Goal: Information Seeking & Learning: Find contact information

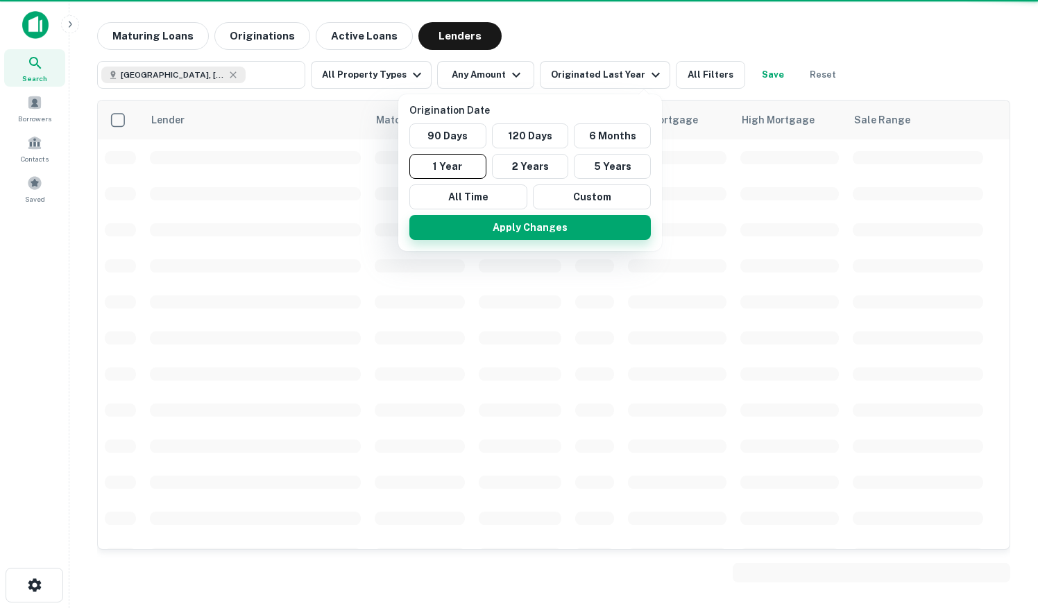
click at [559, 225] on button "Apply Changes" at bounding box center [529, 227] width 241 height 25
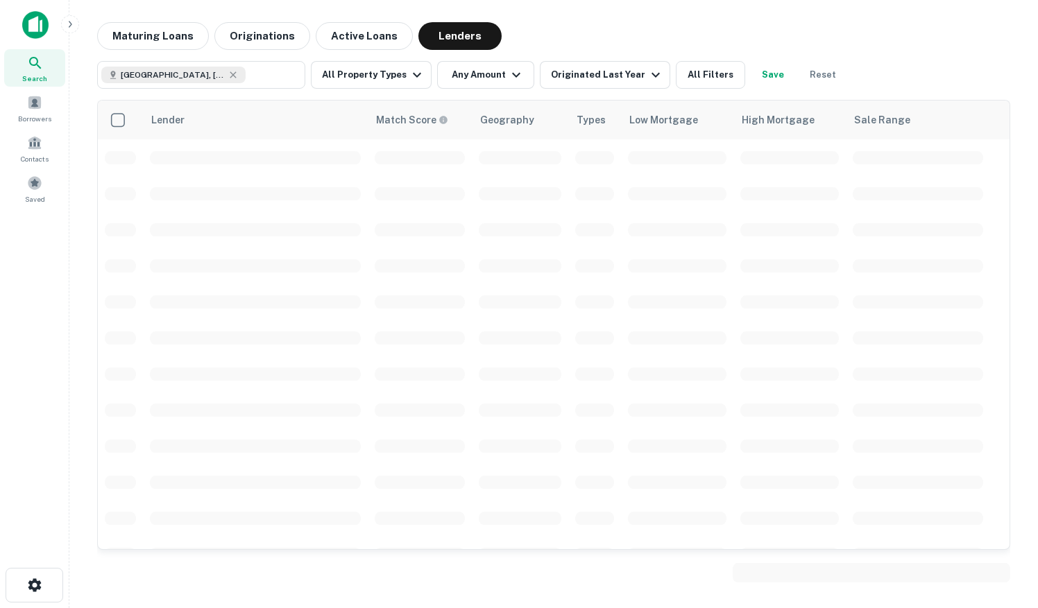
click at [403, 69] on div at bounding box center [519, 304] width 1038 height 608
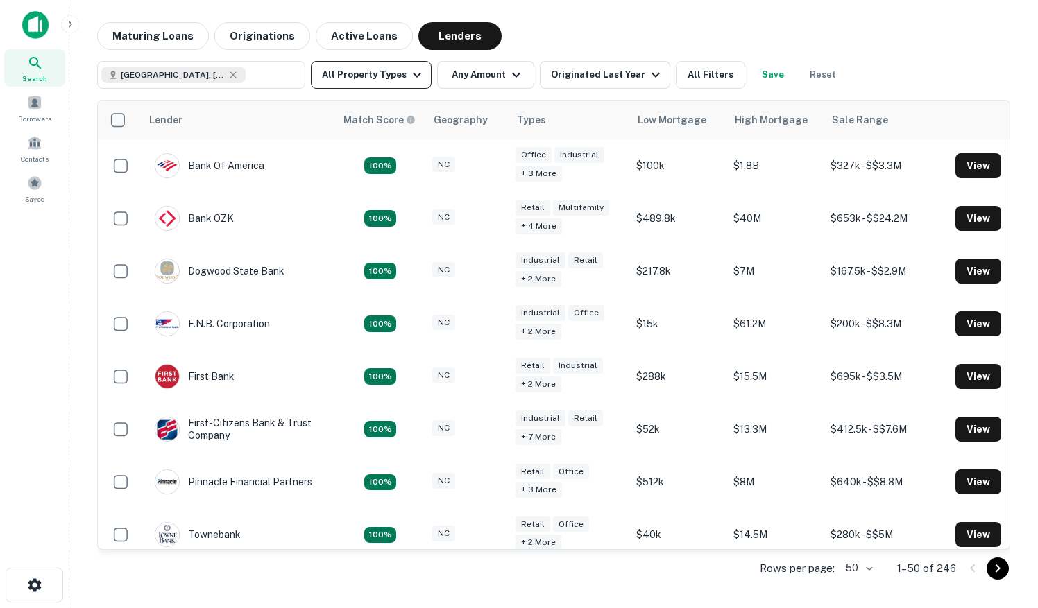
click at [399, 83] on button "All Property Types" at bounding box center [371, 75] width 121 height 28
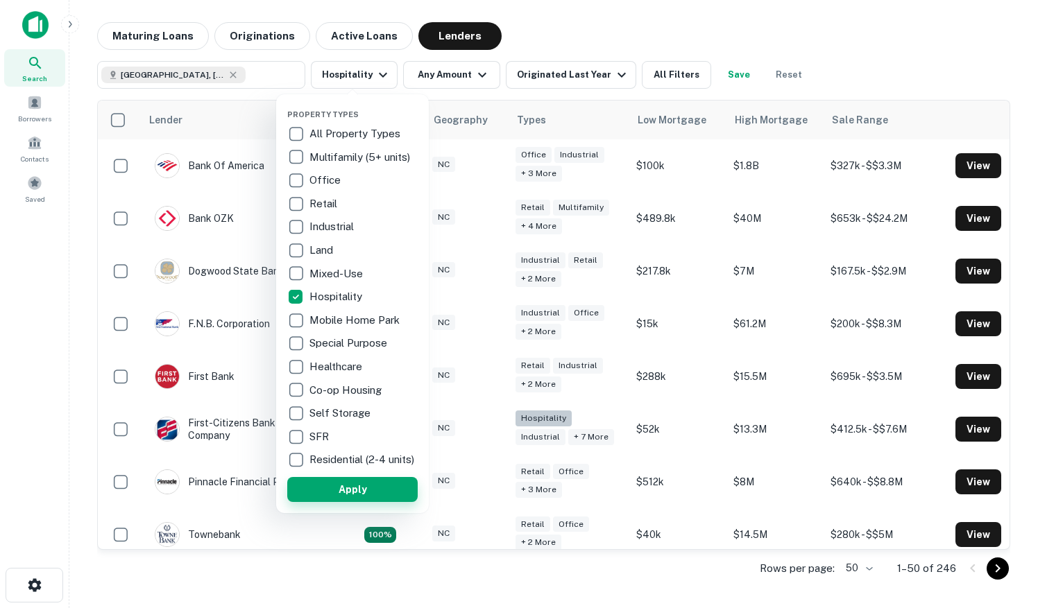
click at [353, 493] on button "Apply" at bounding box center [352, 489] width 130 height 25
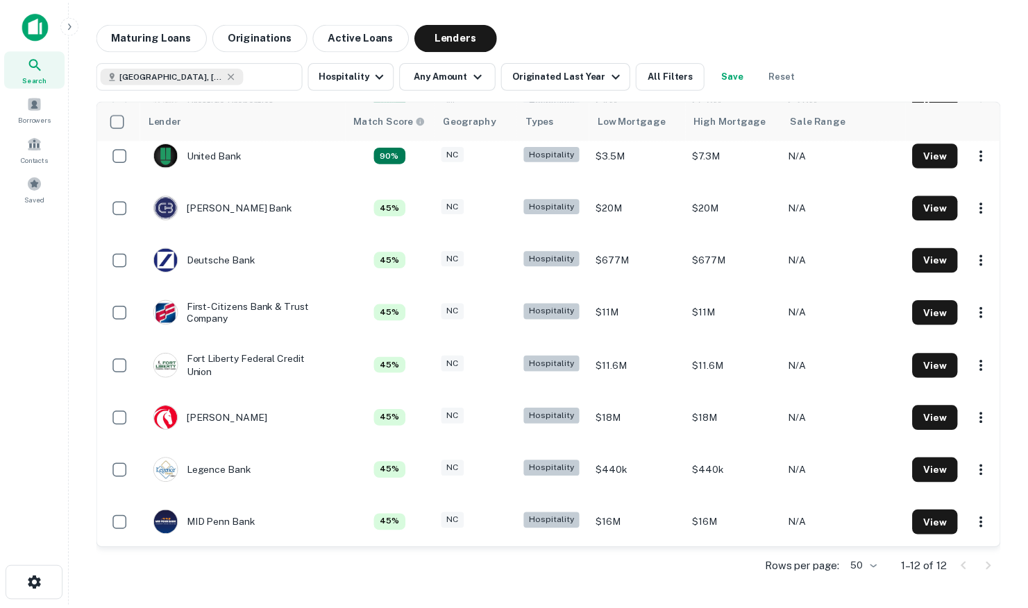
scroll to position [222, 0]
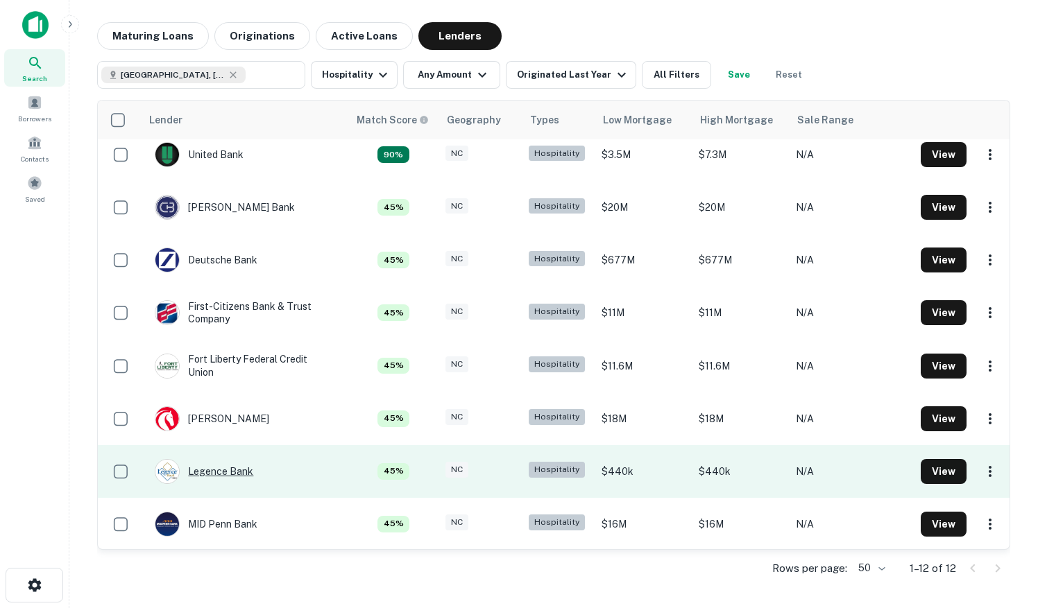
click at [198, 472] on div "Legence Bank" at bounding box center [204, 471] width 99 height 25
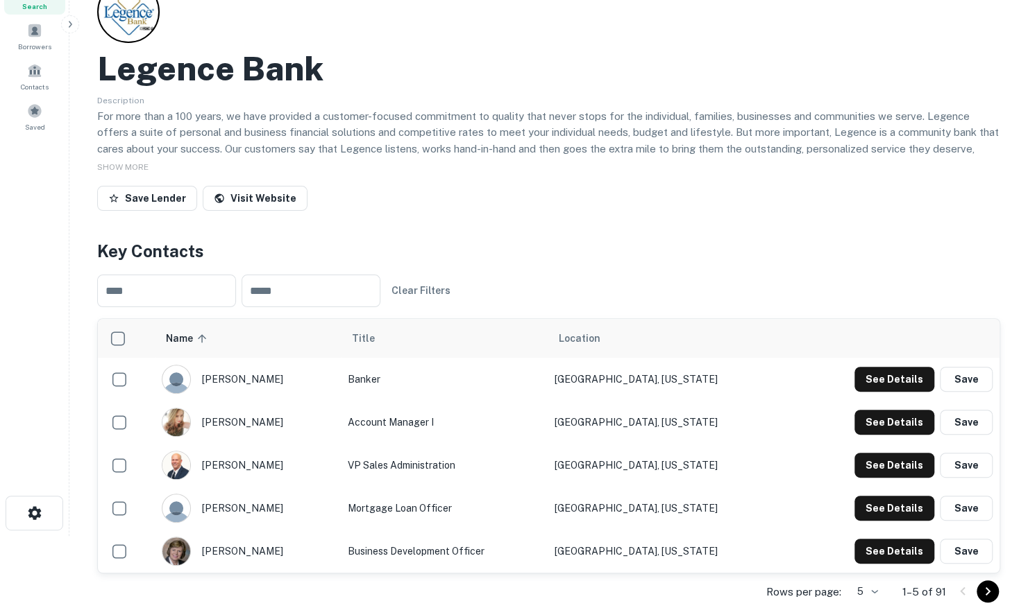
scroll to position [69, 0]
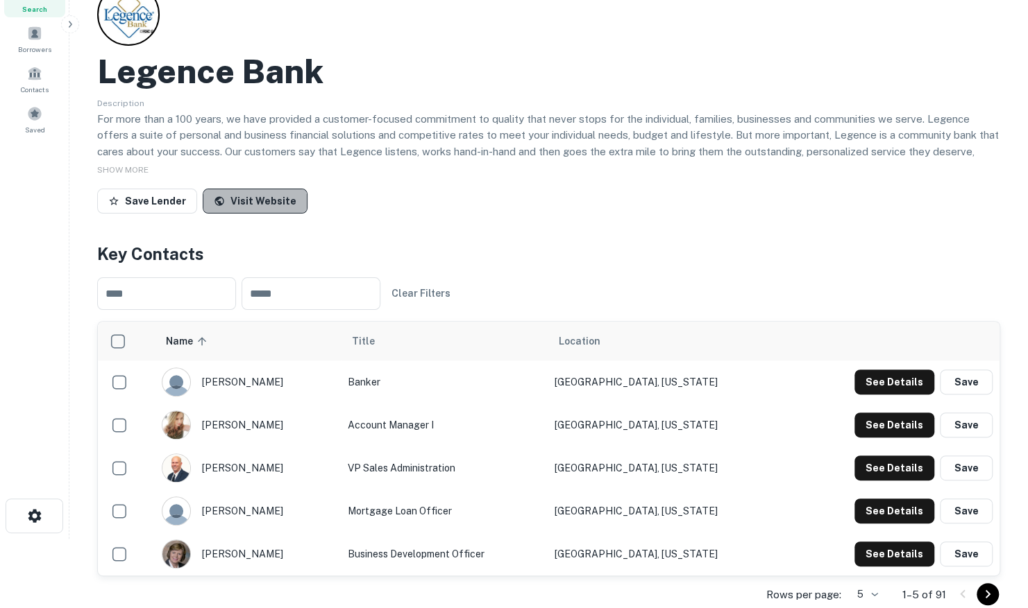
click at [253, 208] on link "Visit Website" at bounding box center [255, 201] width 105 height 25
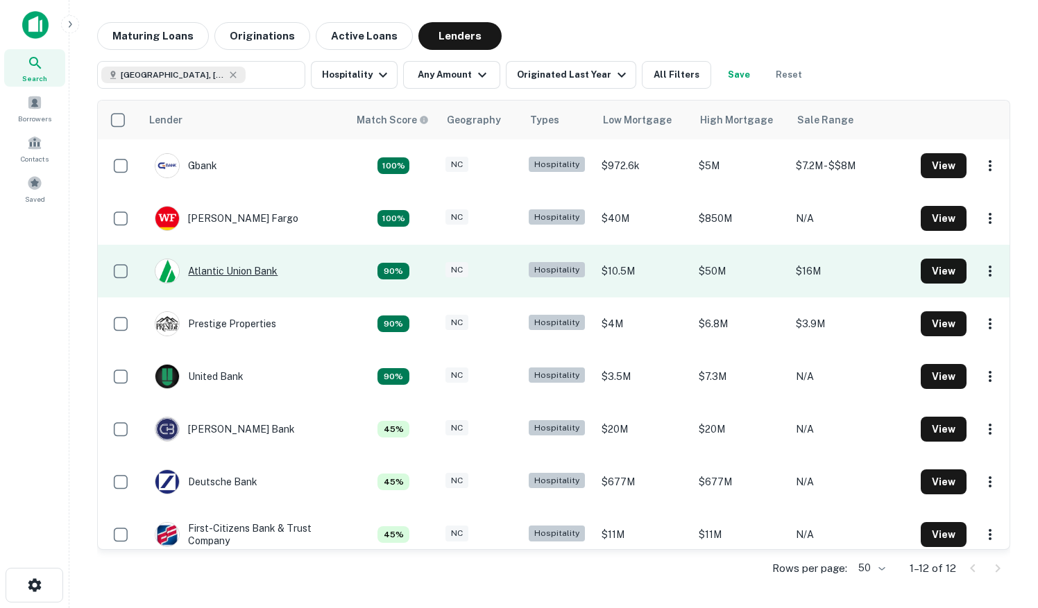
click at [263, 269] on div "Atlantic Union Bank" at bounding box center [216, 271] width 123 height 25
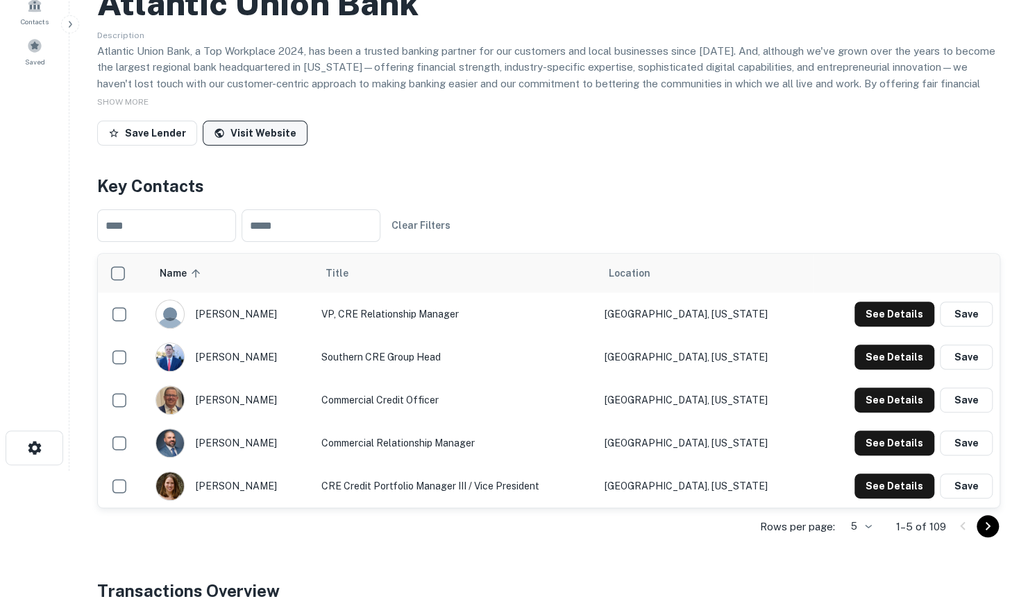
scroll to position [139, 0]
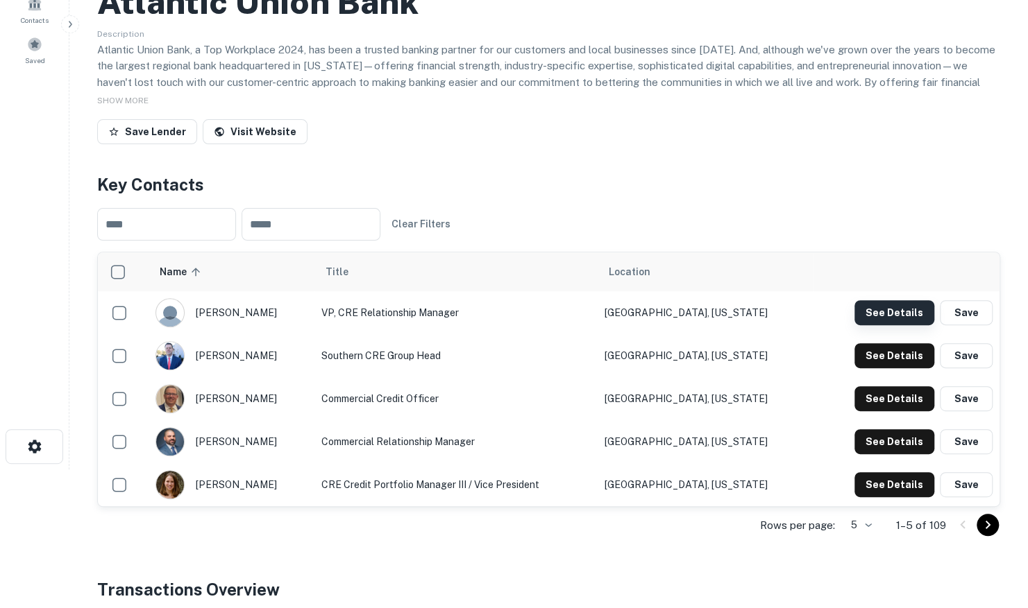
click at [907, 312] on button "See Details" at bounding box center [894, 312] width 80 height 25
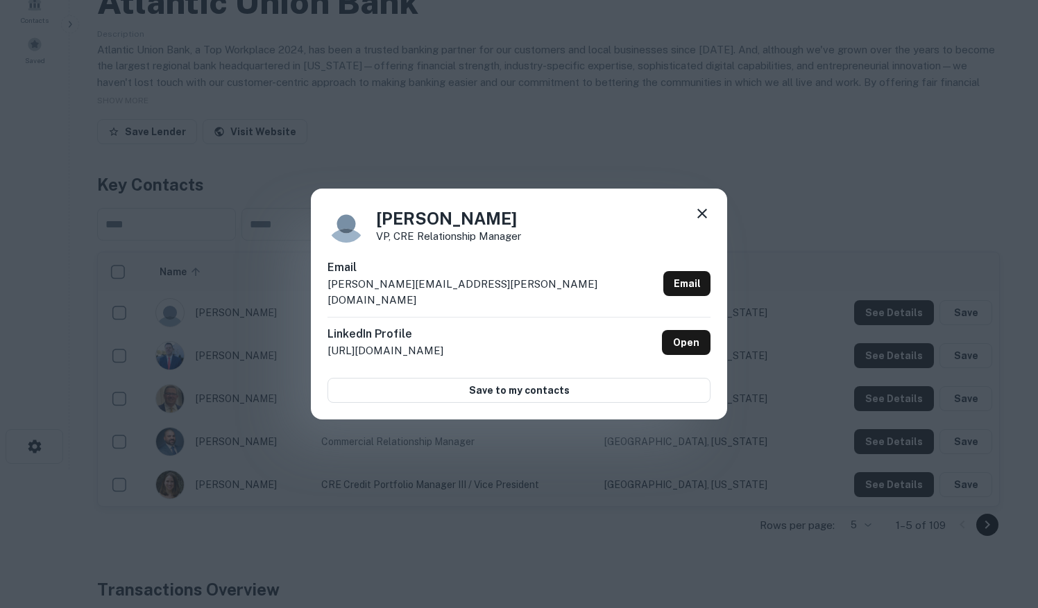
click at [704, 219] on icon at bounding box center [702, 214] width 10 height 10
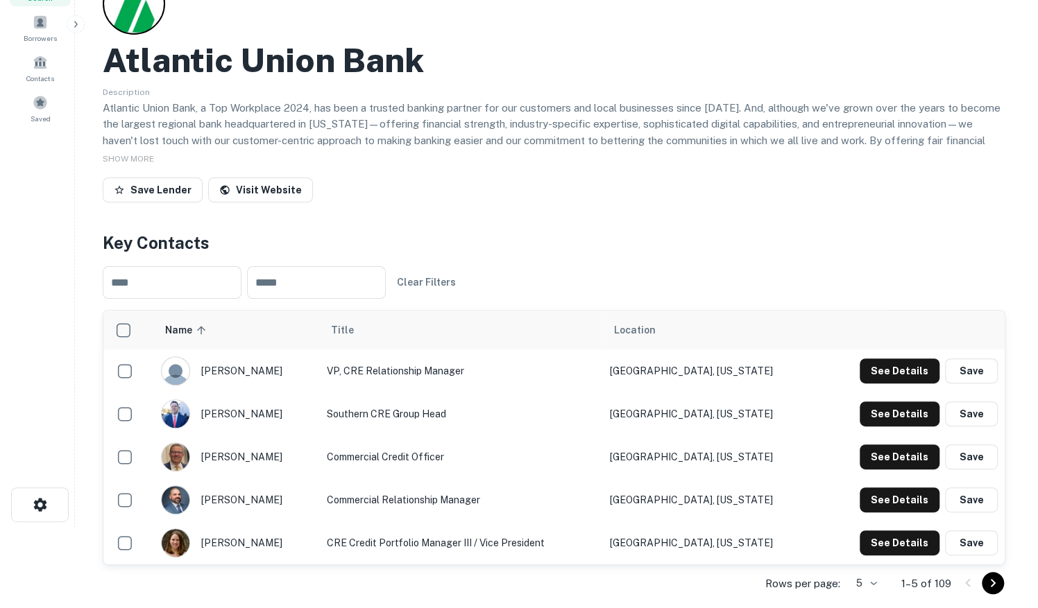
scroll to position [0, 0]
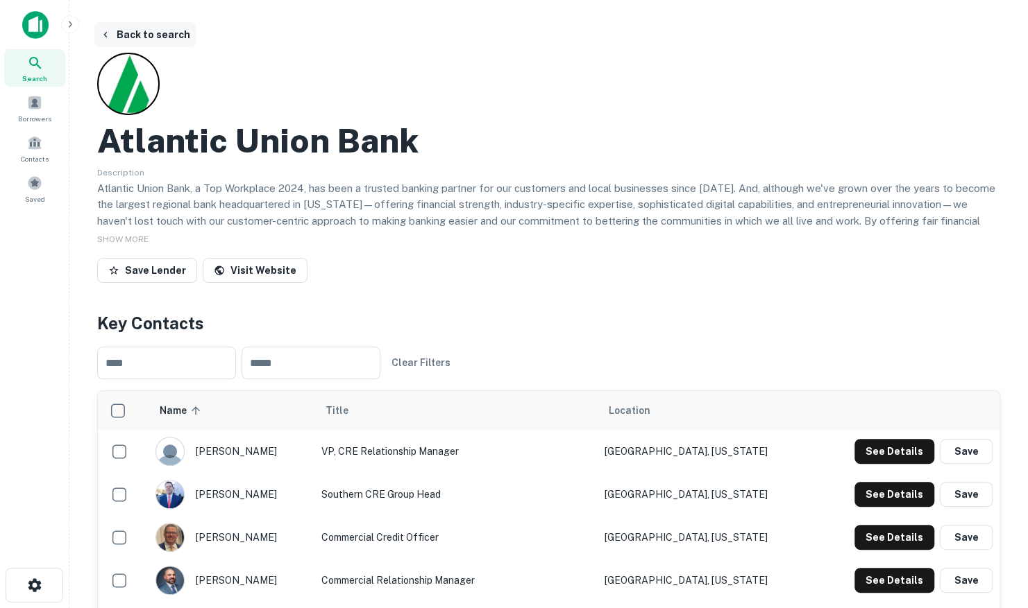
click at [153, 28] on button "Back to search" at bounding box center [144, 34] width 101 height 25
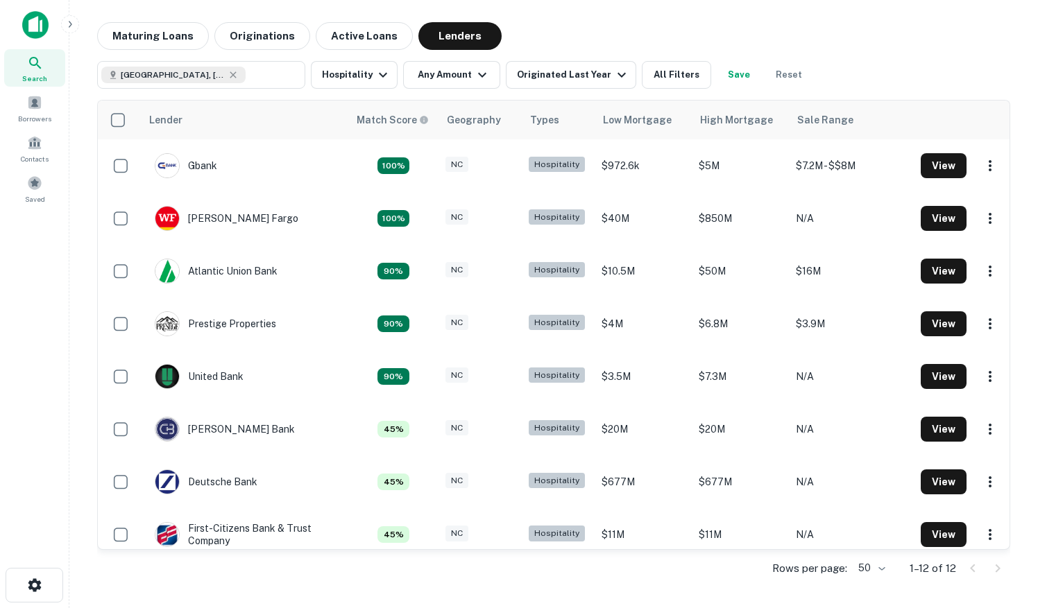
click at [34, 64] on icon at bounding box center [35, 63] width 12 height 12
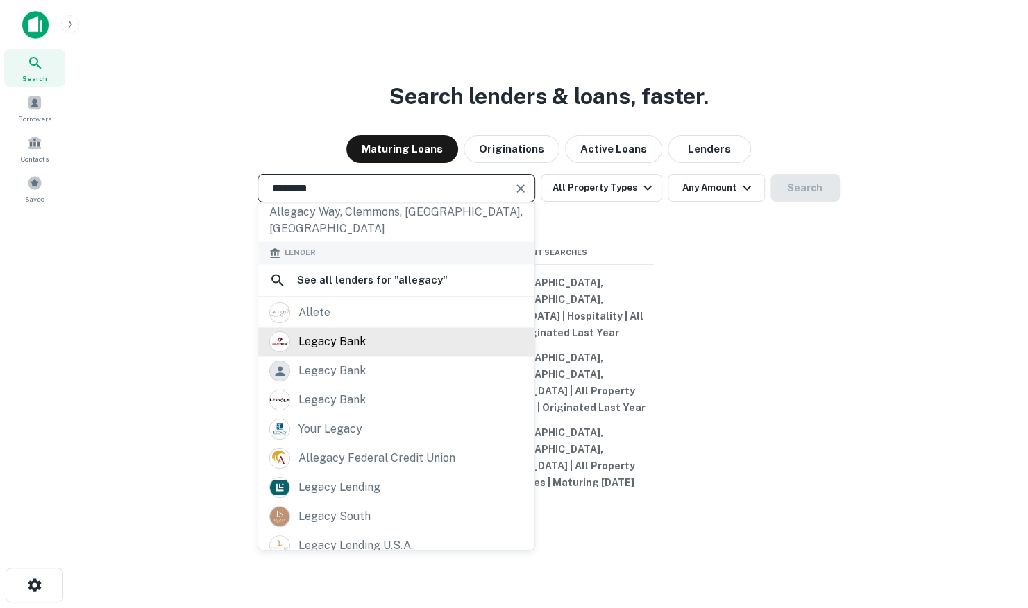
scroll to position [121, 0]
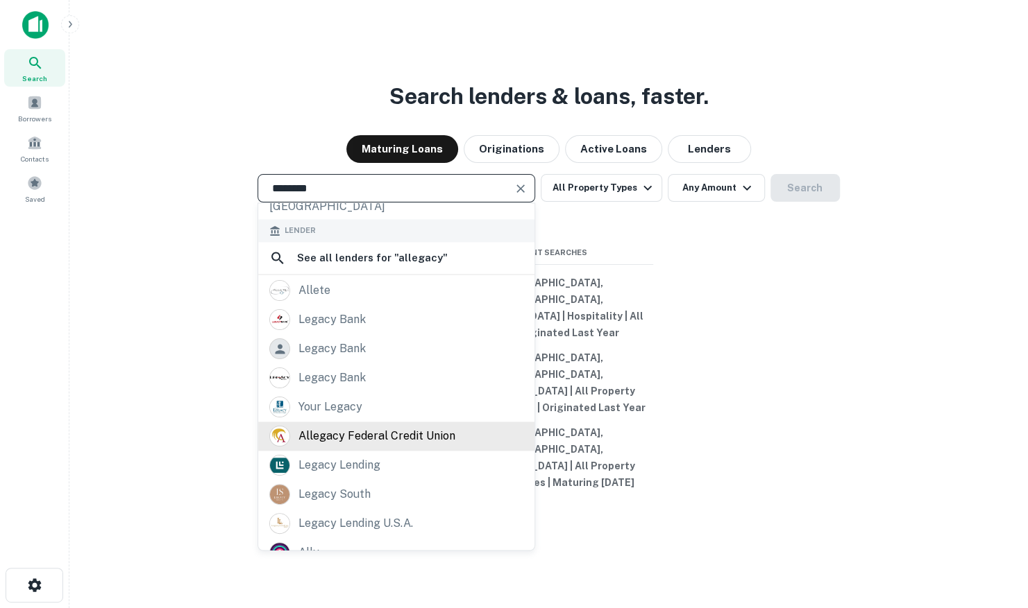
type input "********"
click at [364, 447] on div "allegacy federal credit union" at bounding box center [376, 436] width 157 height 21
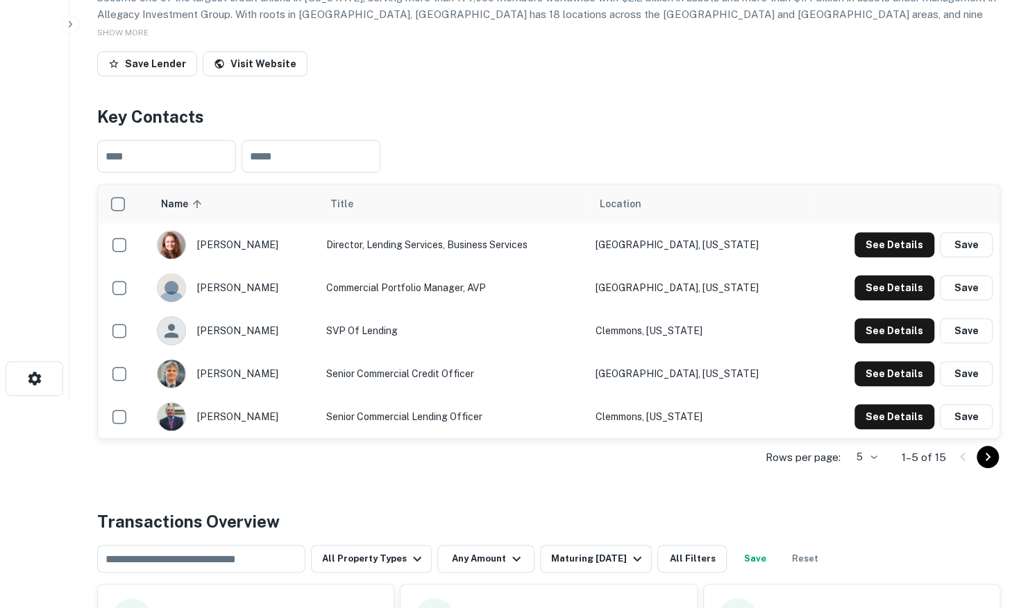
scroll to position [208, 0]
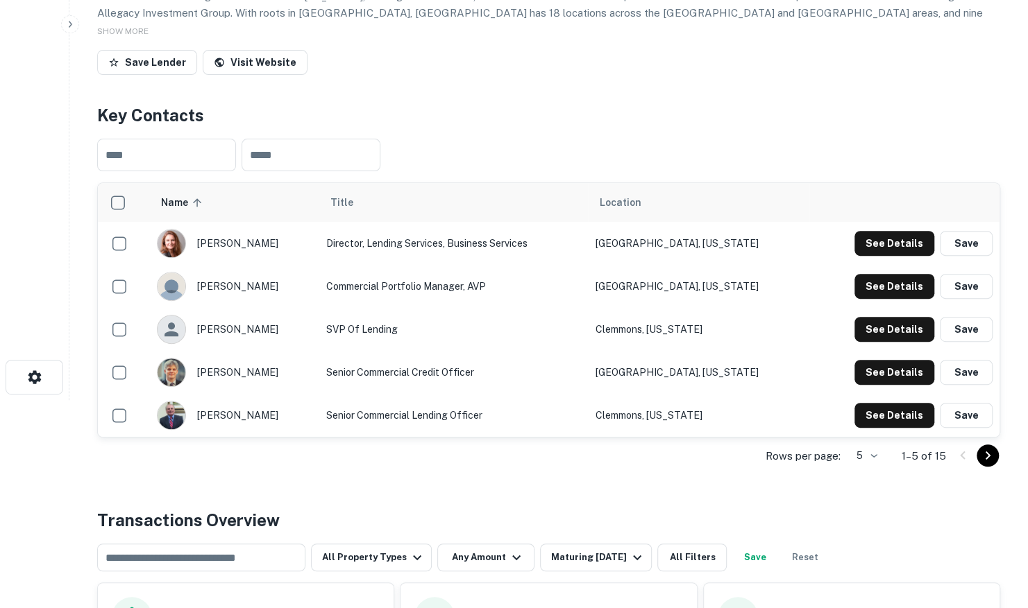
click at [879, 400] on body "Search Borrowers Contacts Saved Back to search Allegacy Federal Credit Union De…" at bounding box center [514, 96] width 1028 height 608
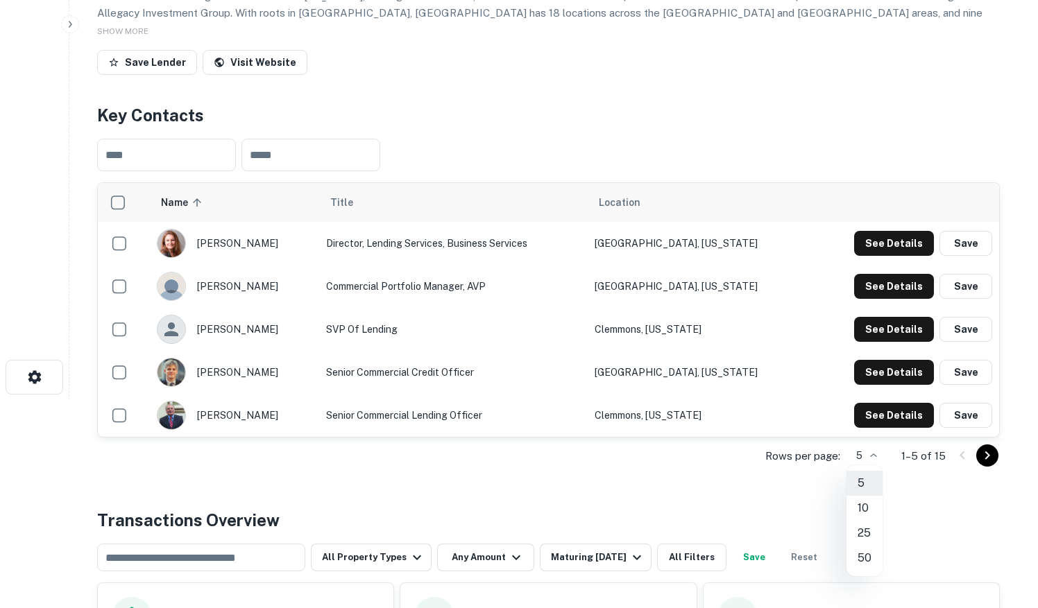
click at [864, 536] on li "25" at bounding box center [864, 533] width 36 height 25
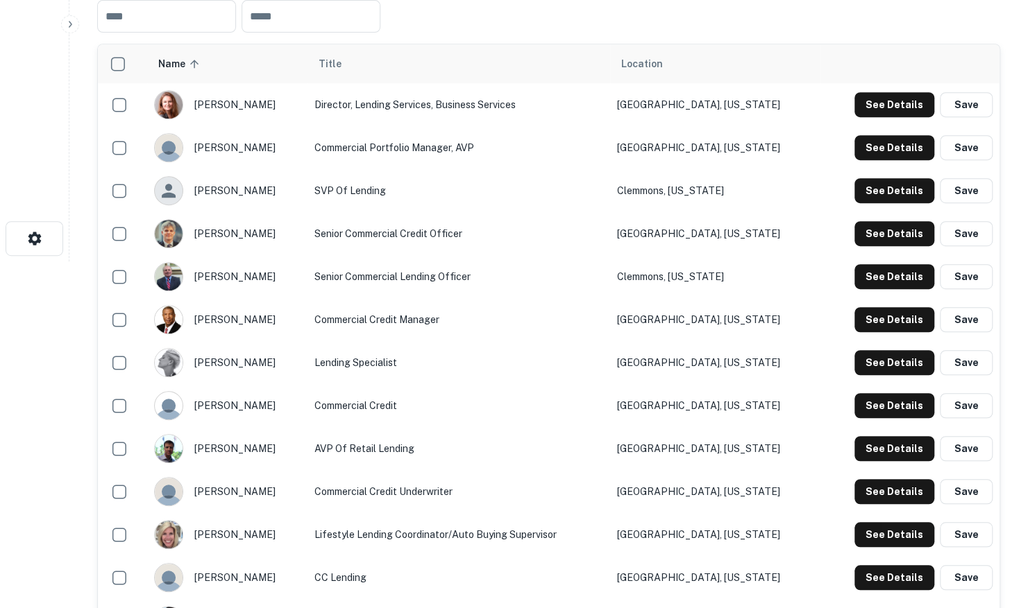
scroll to position [278, 0]
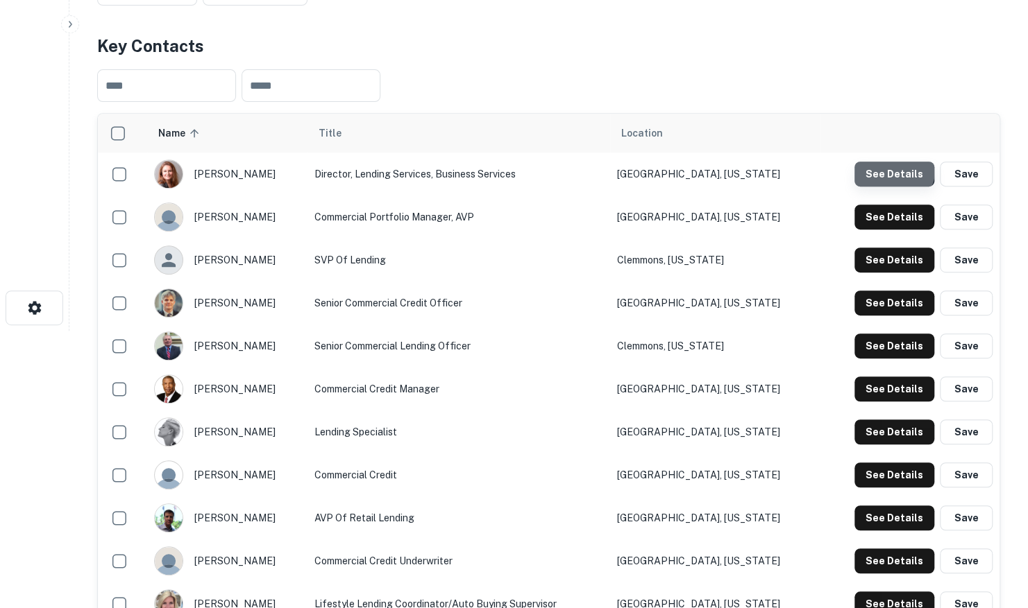
click at [880, 164] on button "See Details" at bounding box center [894, 174] width 80 height 25
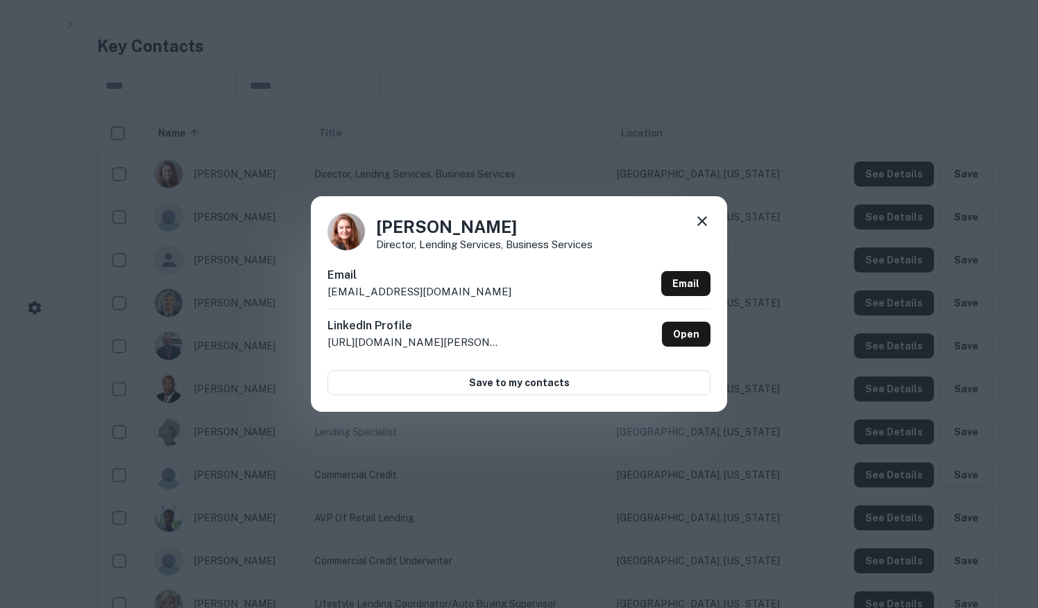
click at [706, 230] on icon at bounding box center [702, 221] width 17 height 17
